Goal: Navigation & Orientation: Understand site structure

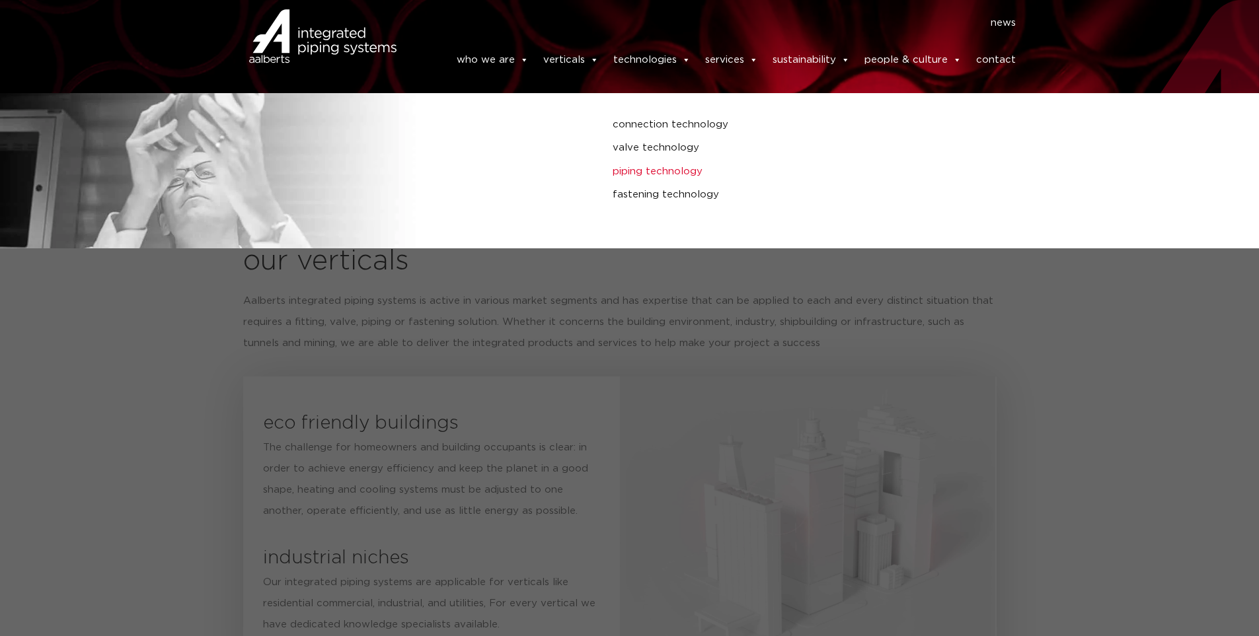
click at [670, 169] on link "piping technology" at bounding box center [849, 171] width 472 height 17
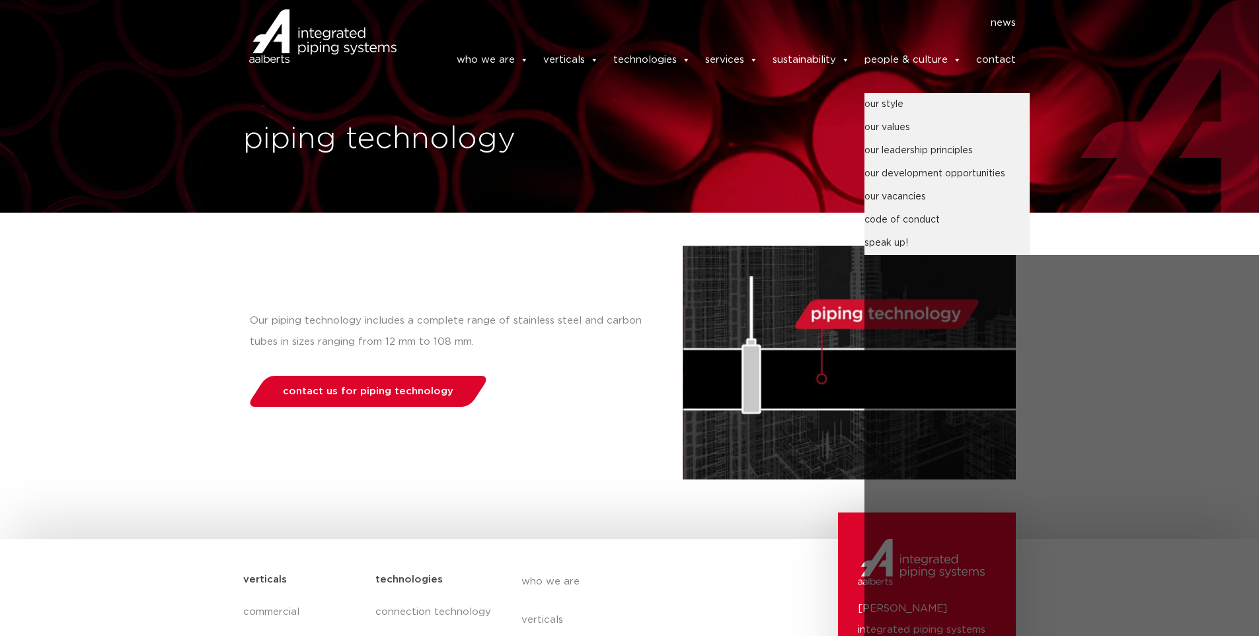
click at [912, 51] on link "people & culture" at bounding box center [912, 60] width 97 height 26
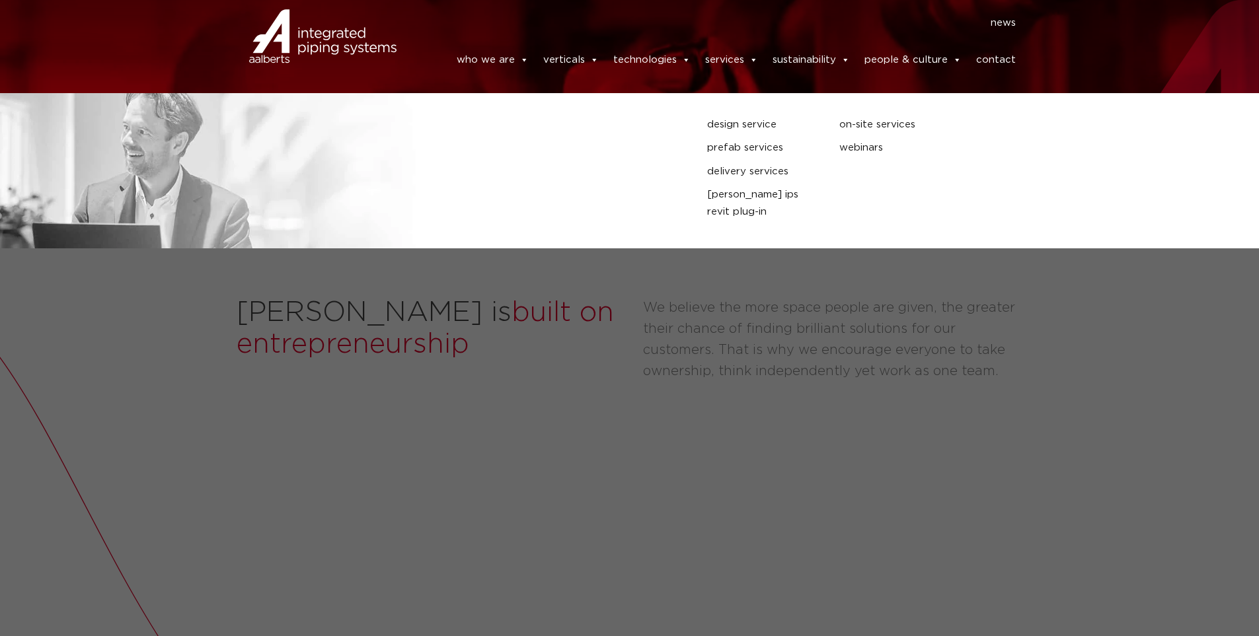
click at [720, 57] on link "services" at bounding box center [731, 60] width 53 height 26
